Goal: Information Seeking & Learning: Learn about a topic

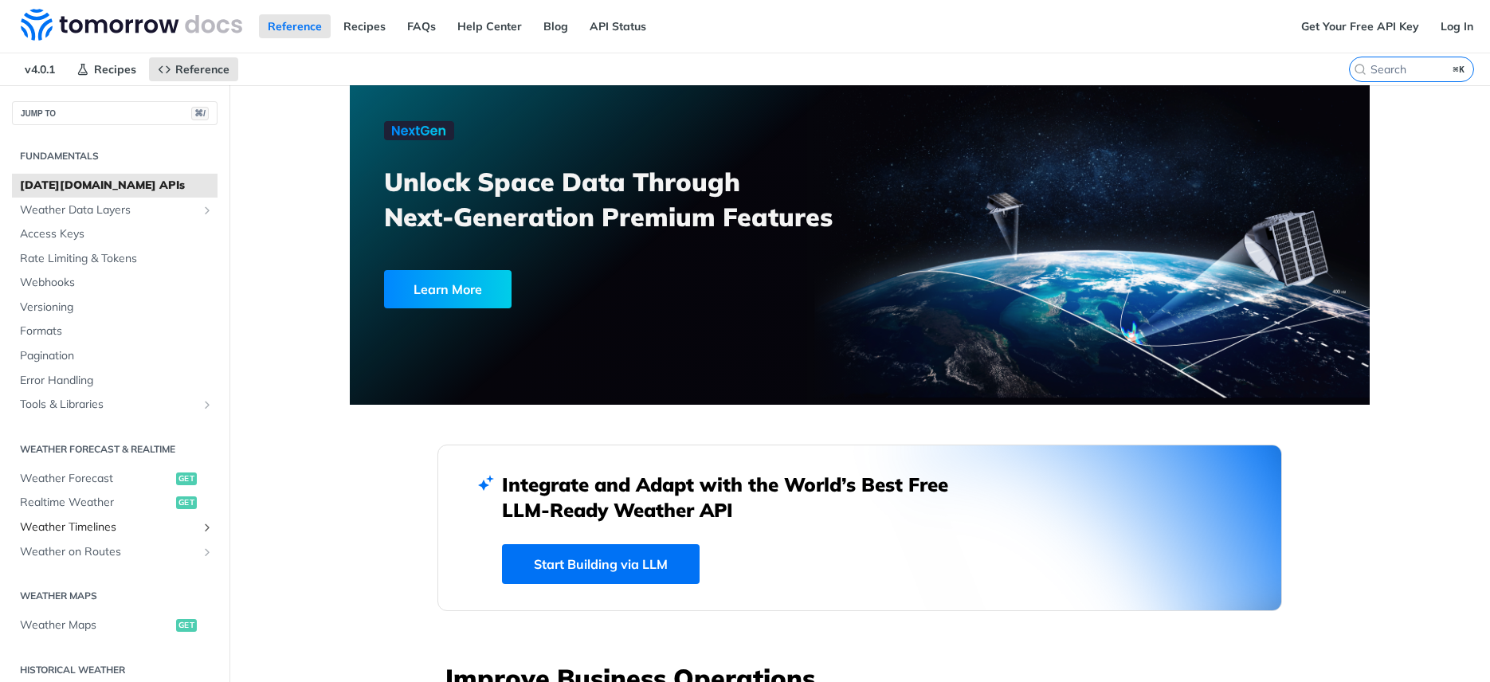
click at [64, 528] on span "Weather Timelines" at bounding box center [108, 527] width 177 height 16
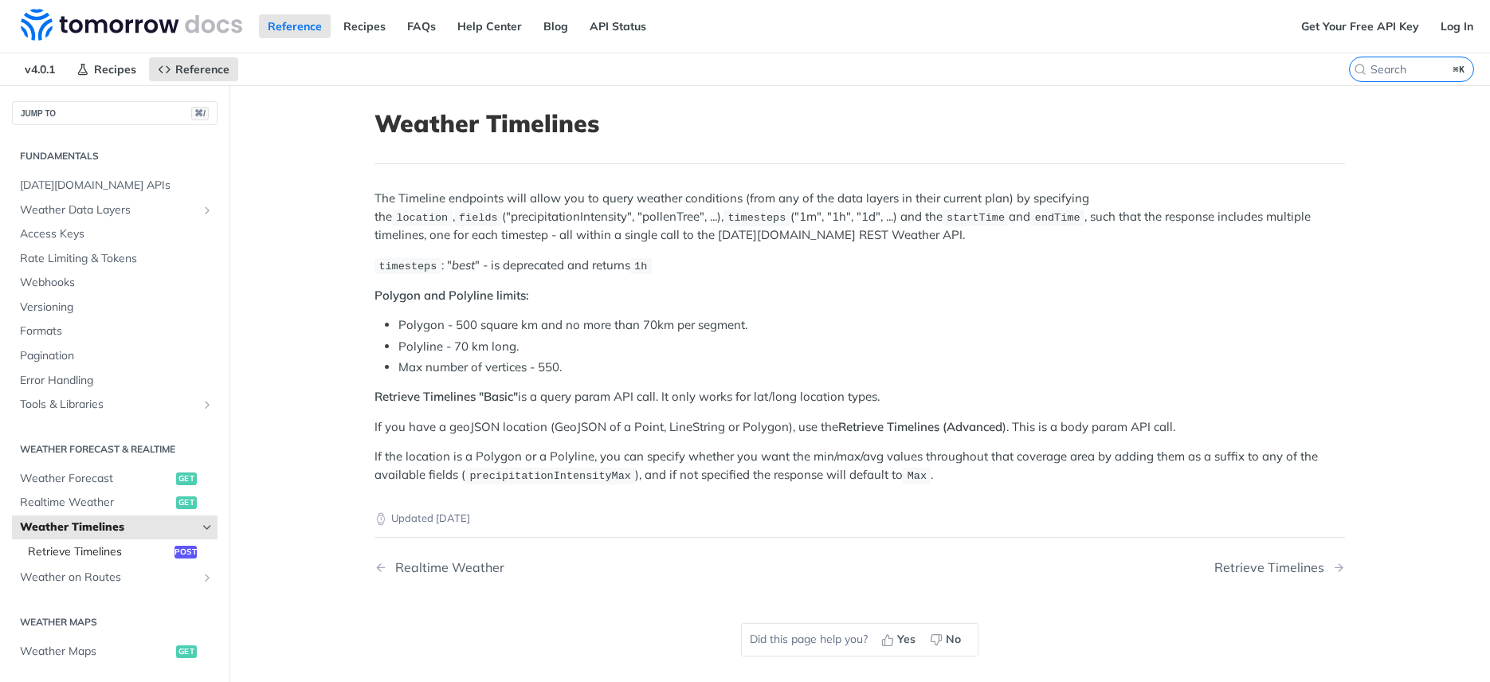
click at [68, 551] on span "Retrieve Timelines" at bounding box center [99, 552] width 143 height 16
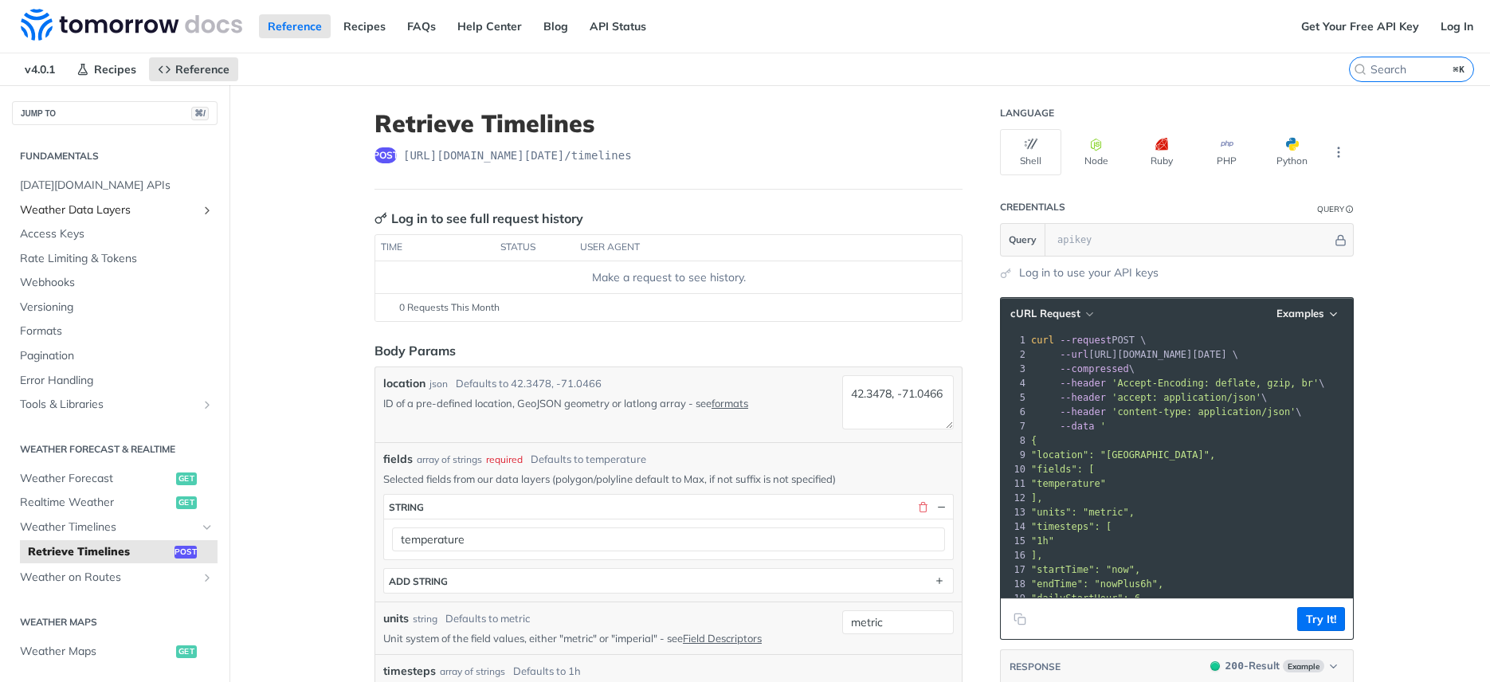
click at [72, 206] on span "Weather Data Layers" at bounding box center [108, 210] width 177 height 16
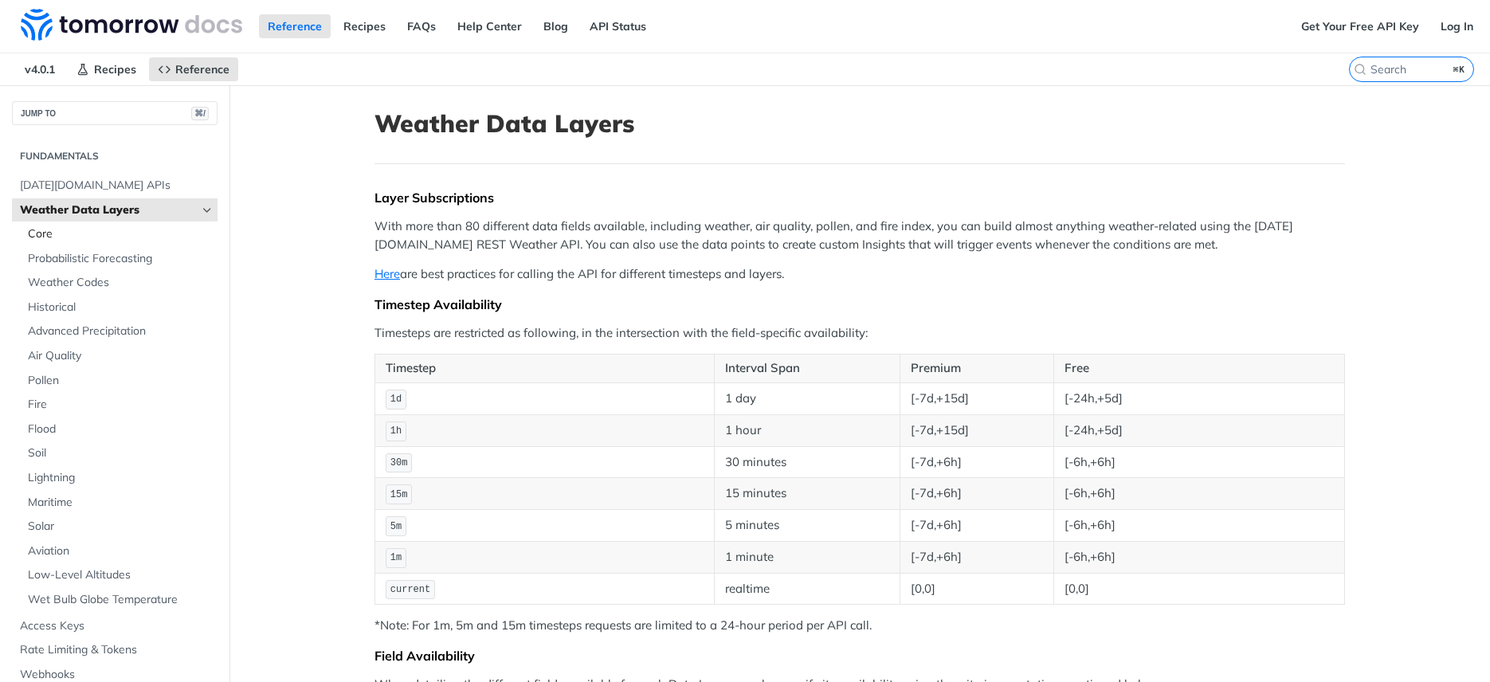
click at [80, 237] on span "Core" at bounding box center [121, 234] width 186 height 16
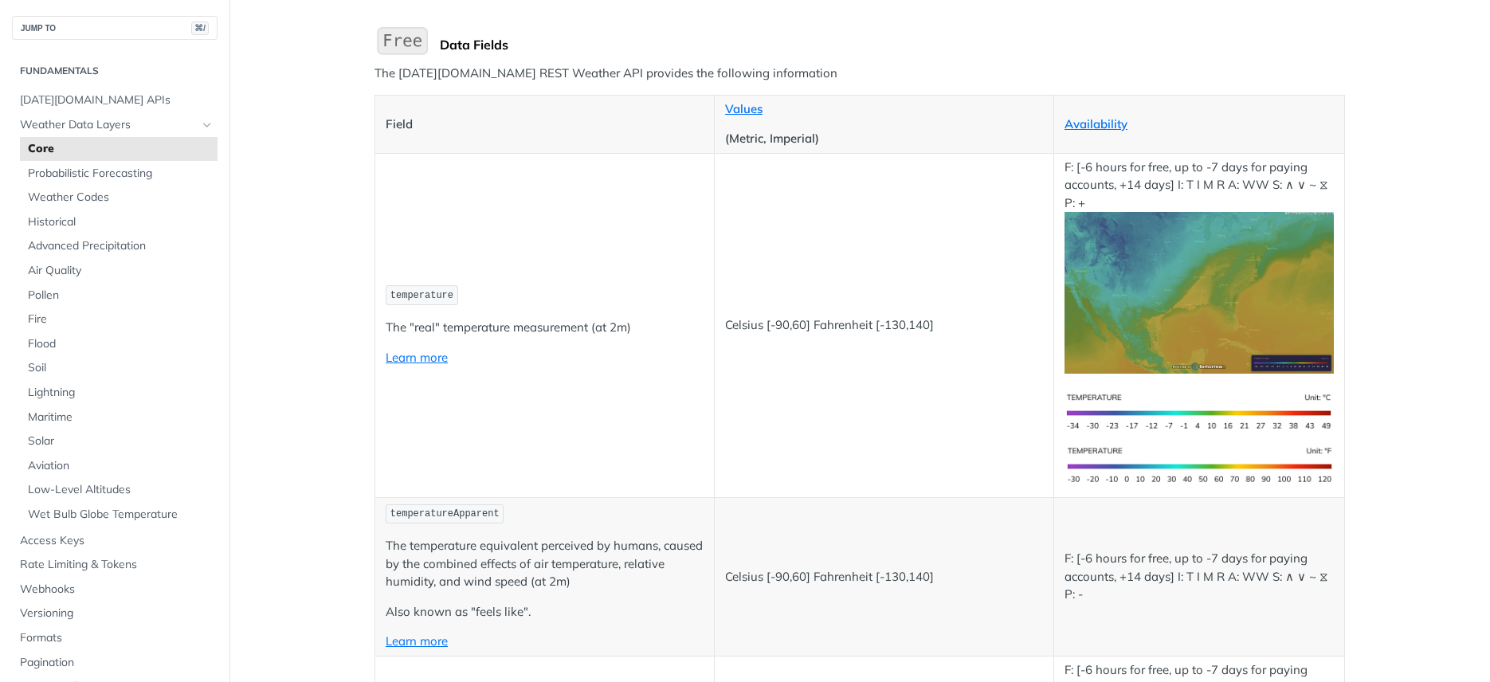
scroll to position [171, 0]
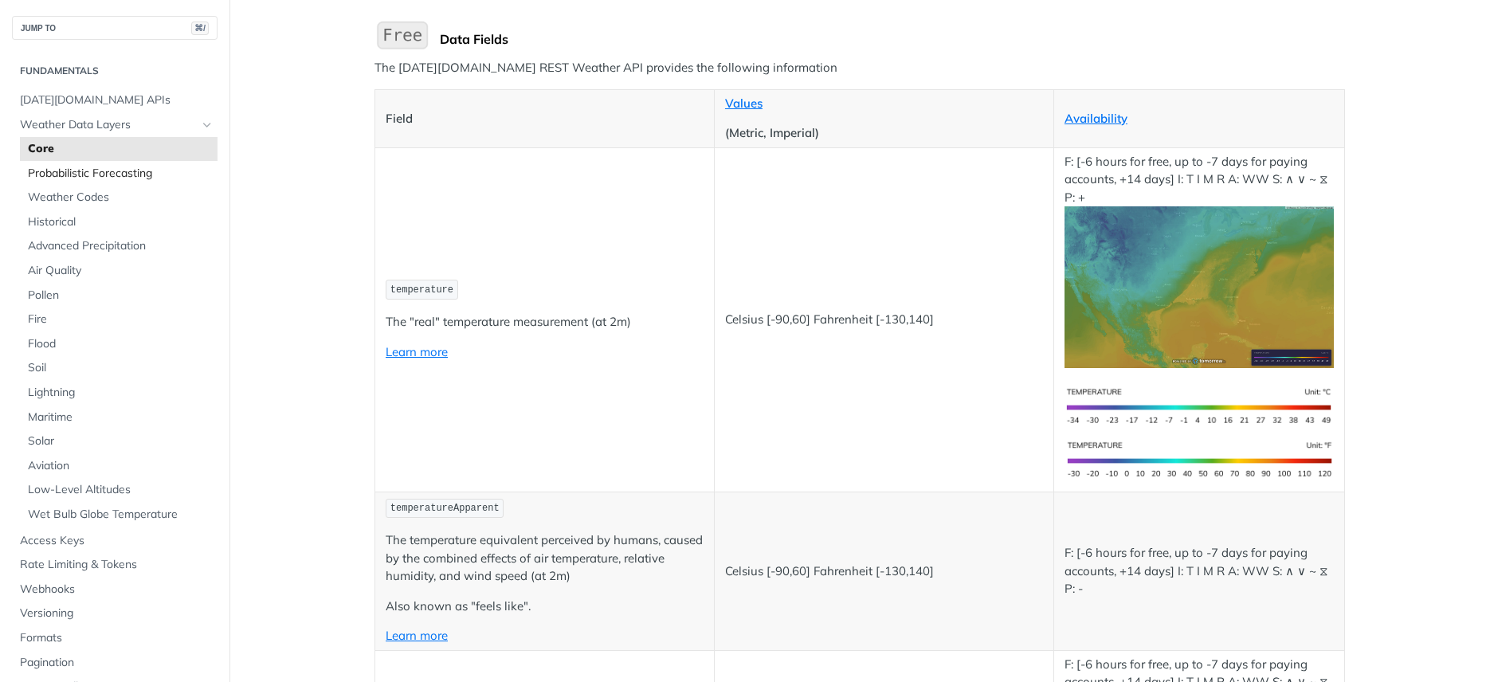
click at [96, 176] on span "Probabilistic Forecasting" at bounding box center [121, 174] width 186 height 16
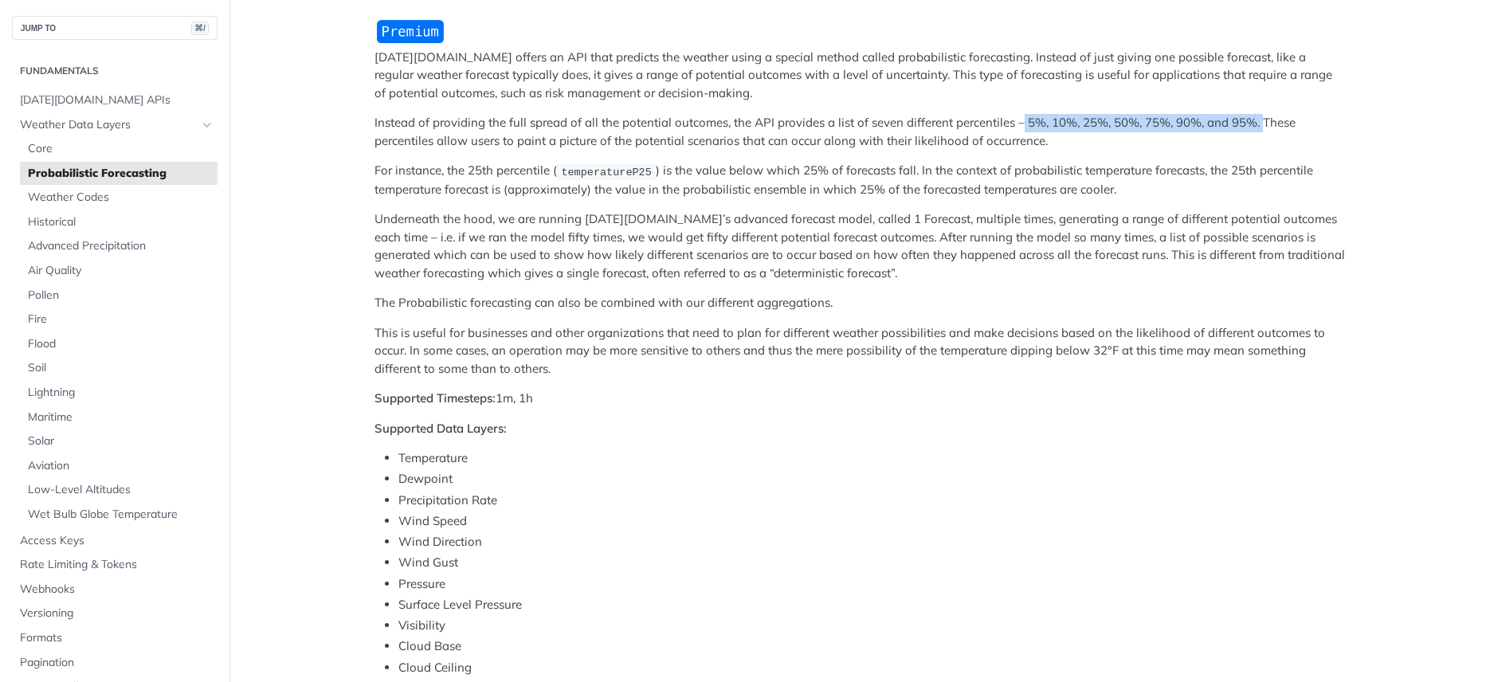
drag, startPoint x: 1016, startPoint y: 123, endPoint x: 1254, endPoint y: 120, distance: 238.2
click at [1254, 120] on p "Instead of providing the full spread of all the potential outcomes, the API pro…" at bounding box center [859, 132] width 970 height 36
drag, startPoint x: 499, startPoint y: 397, endPoint x: 515, endPoint y: 396, distance: 16.0
click at [515, 396] on p "Supported Timesteps: 1m, 1h" at bounding box center [859, 399] width 970 height 18
drag, startPoint x: 520, startPoint y: 395, endPoint x: 538, endPoint y: 394, distance: 17.5
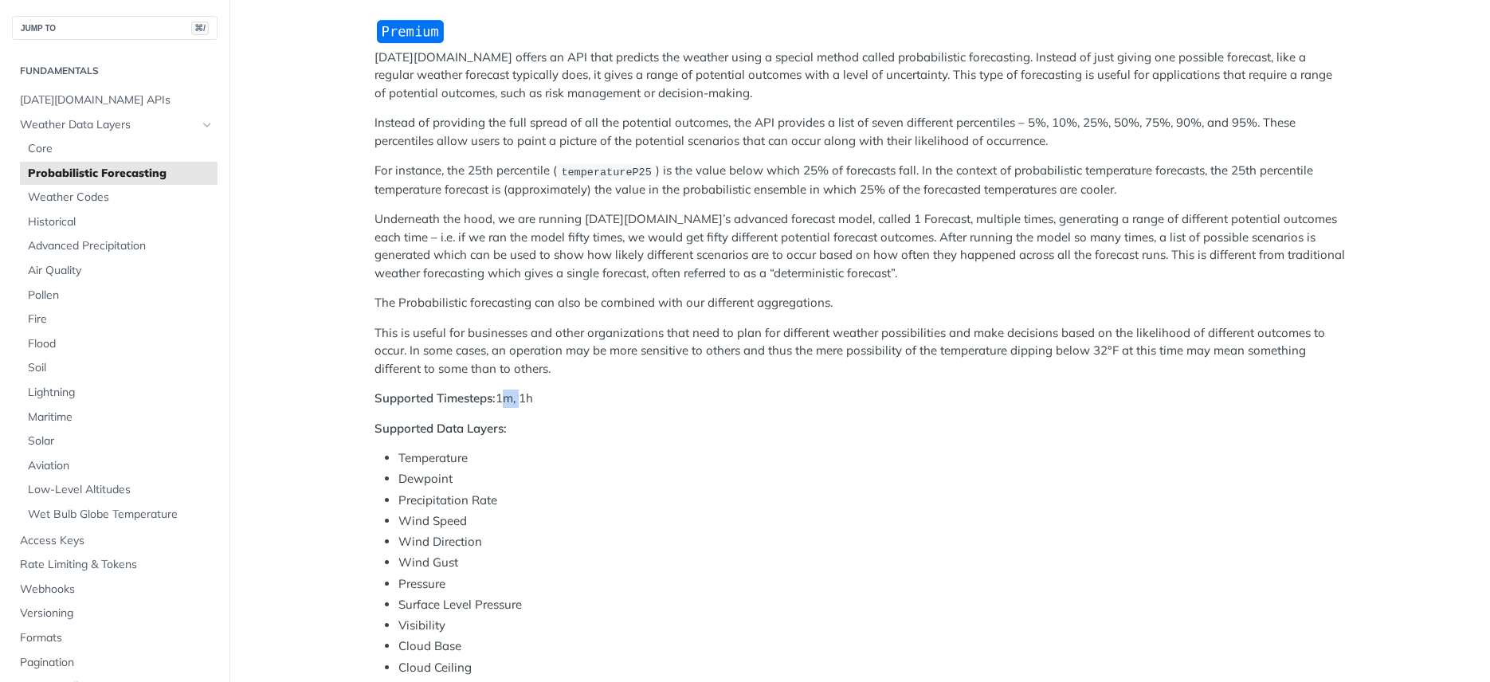
click at [538, 394] on p "Supported Timesteps: 1m, 1h" at bounding box center [859, 399] width 970 height 18
click at [64, 143] on span "Core" at bounding box center [121, 149] width 186 height 16
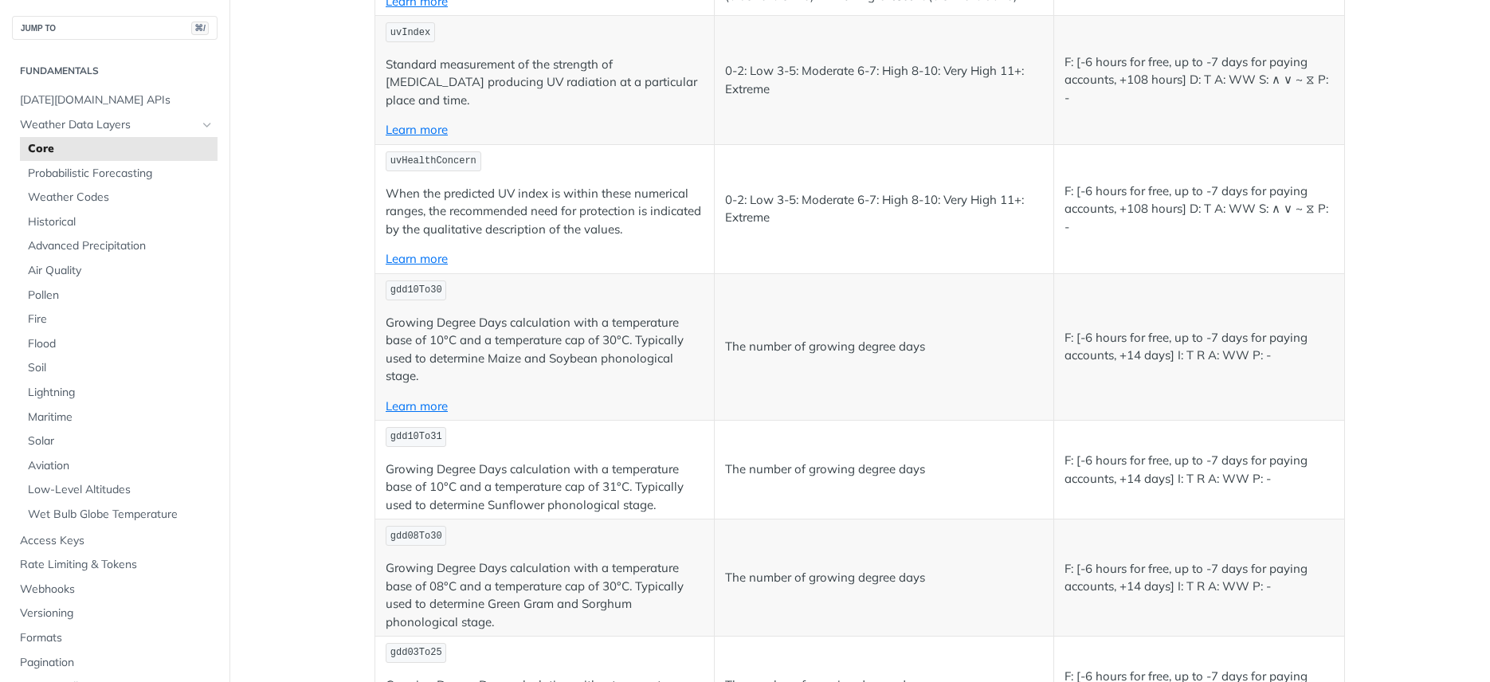
scroll to position [5232, 0]
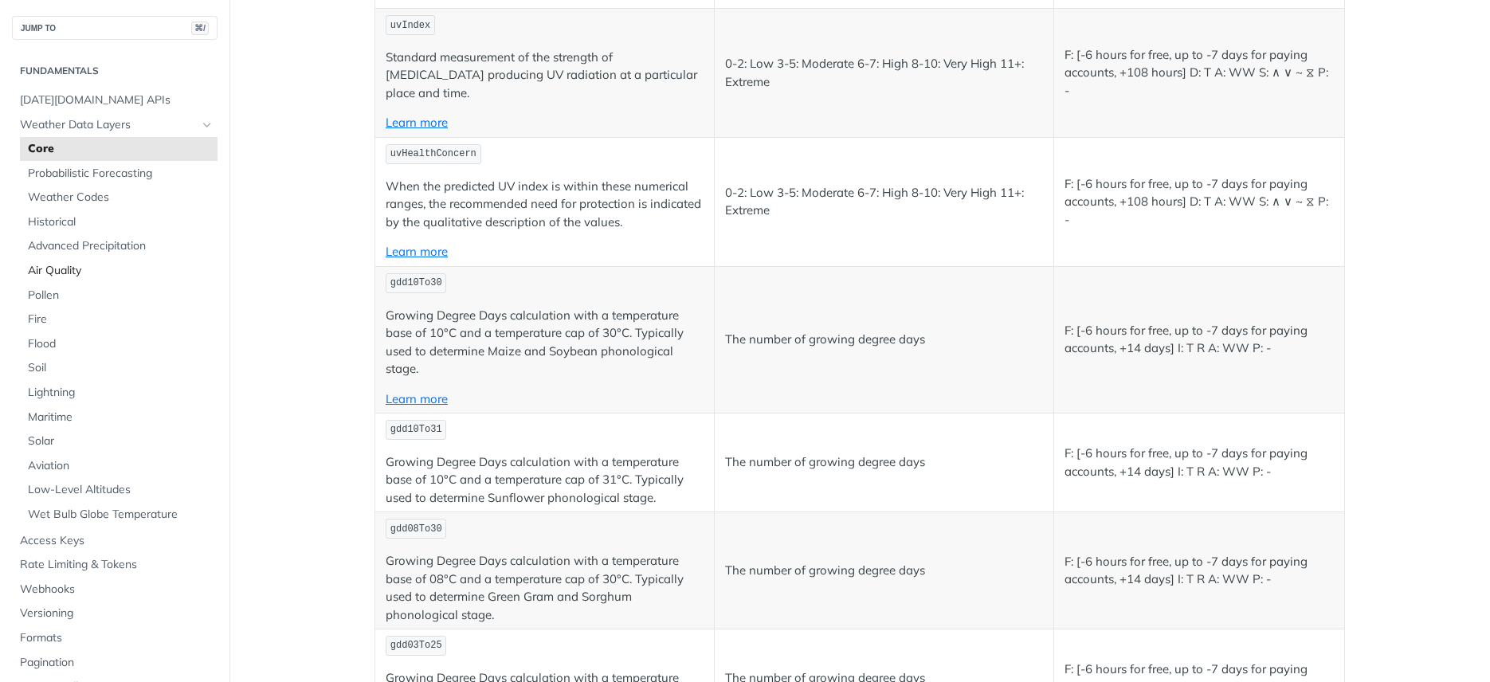
click at [72, 271] on span "Air Quality" at bounding box center [121, 271] width 186 height 16
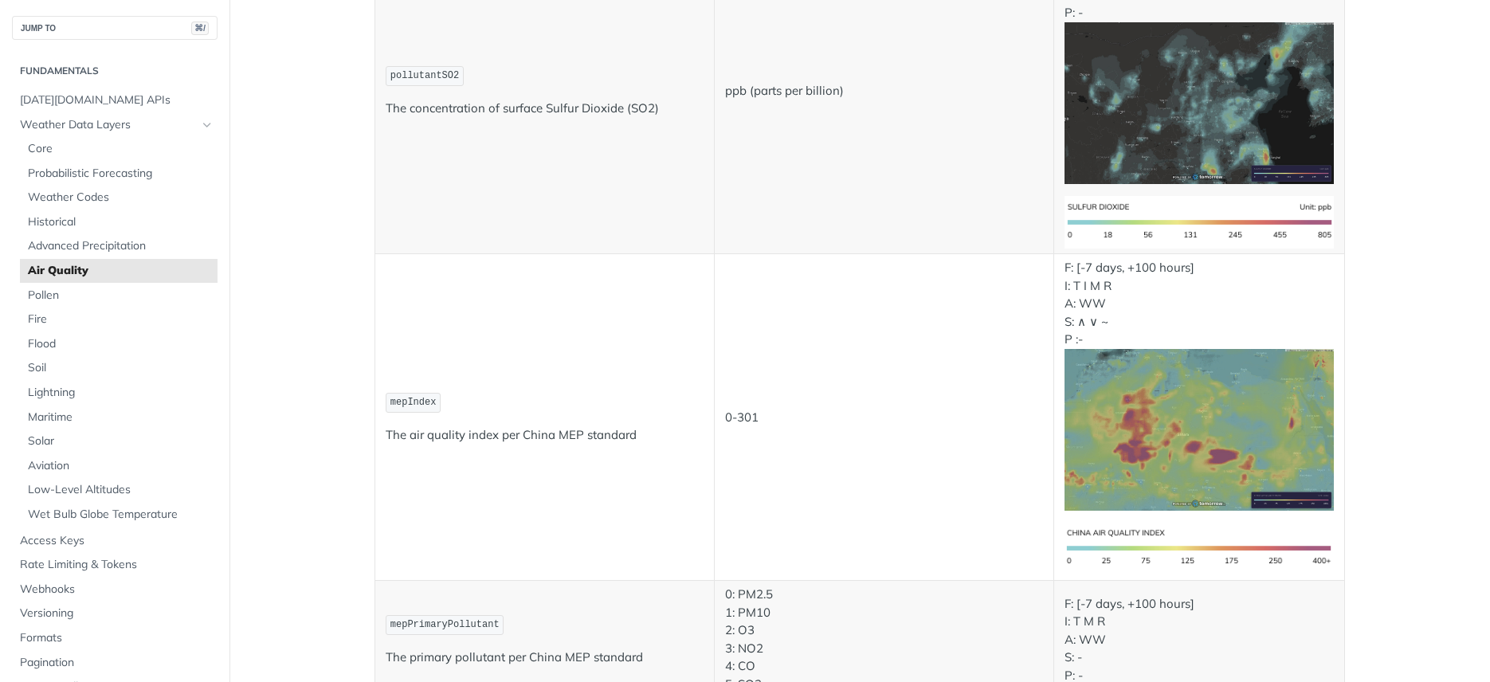
scroll to position [344, 0]
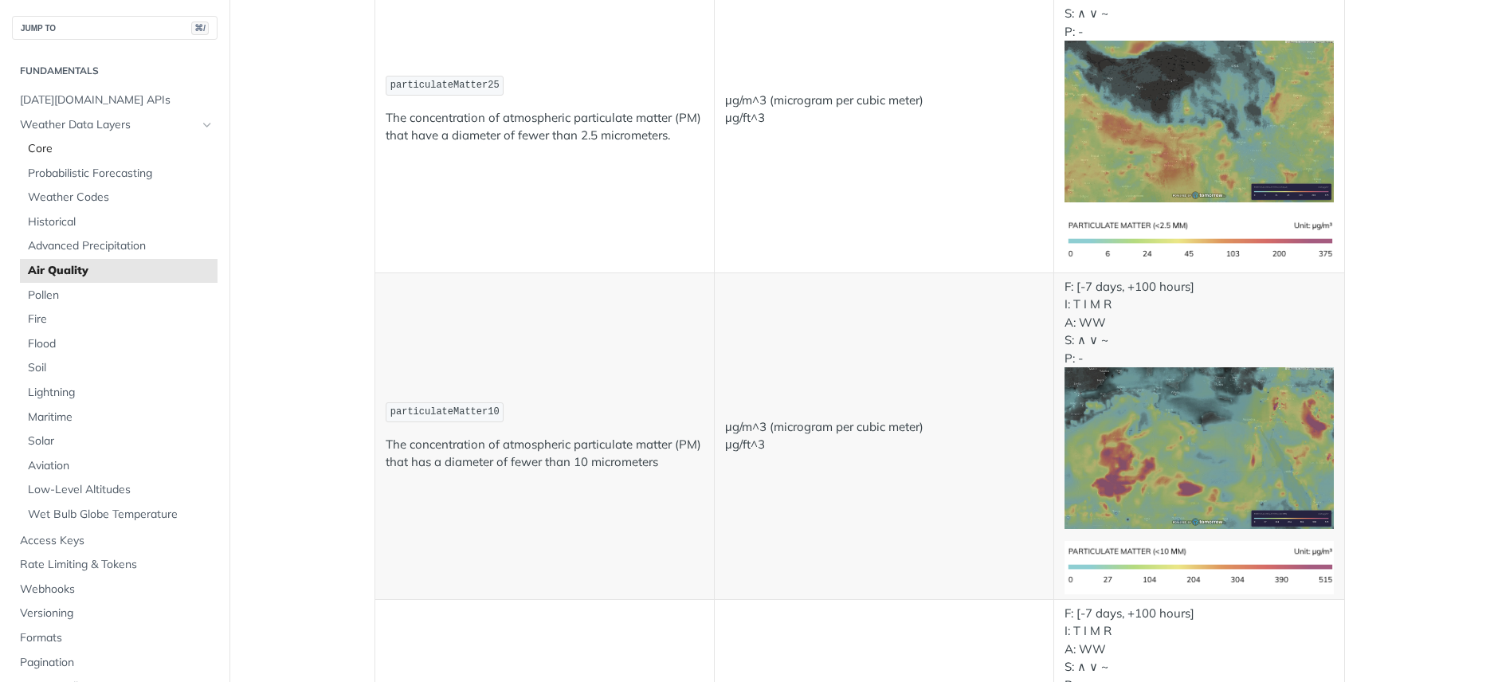
click at [55, 144] on span "Core" at bounding box center [121, 149] width 186 height 16
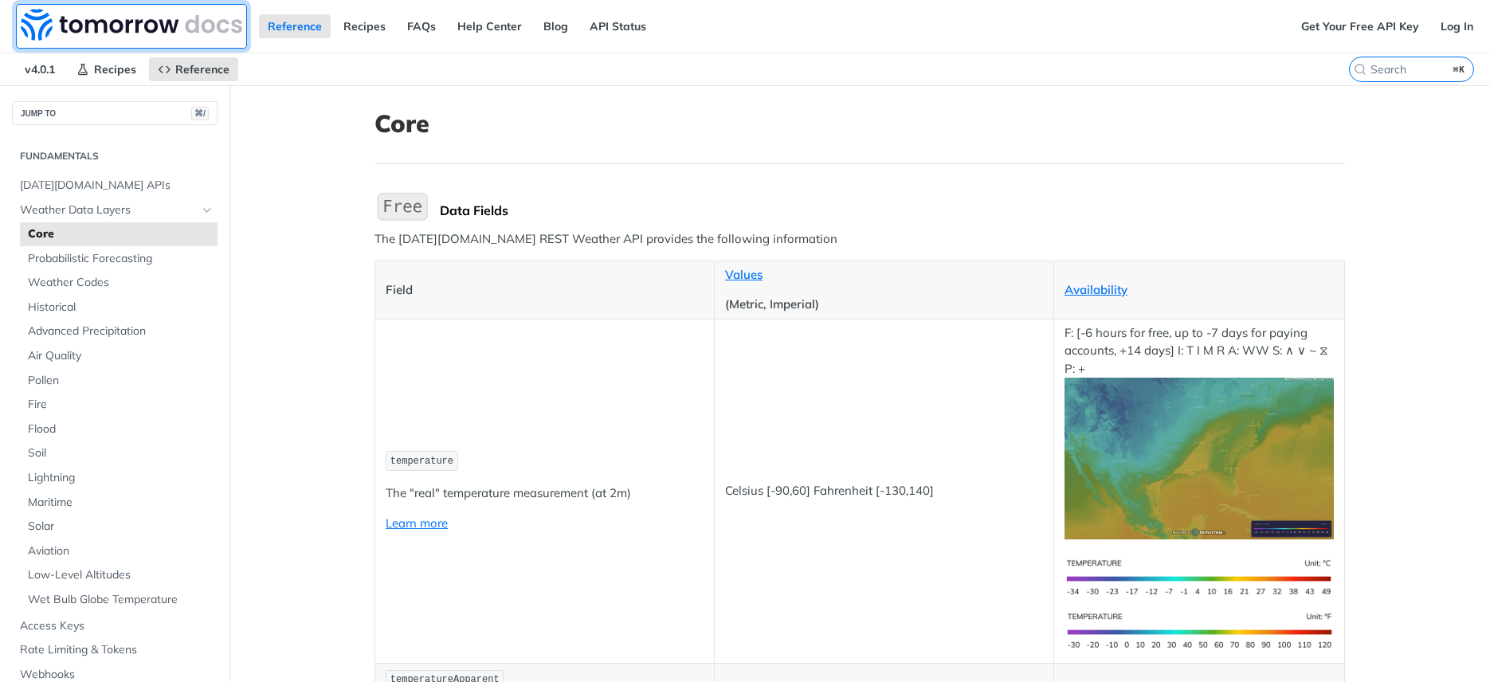
click at [134, 33] on img at bounding box center [131, 25] width 221 height 32
